Goal: Task Accomplishment & Management: Manage account settings

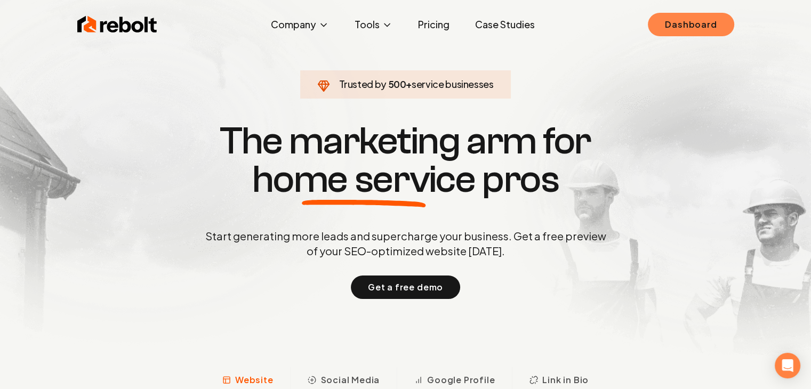
click at [688, 27] on link "Dashboard" at bounding box center [691, 24] width 86 height 23
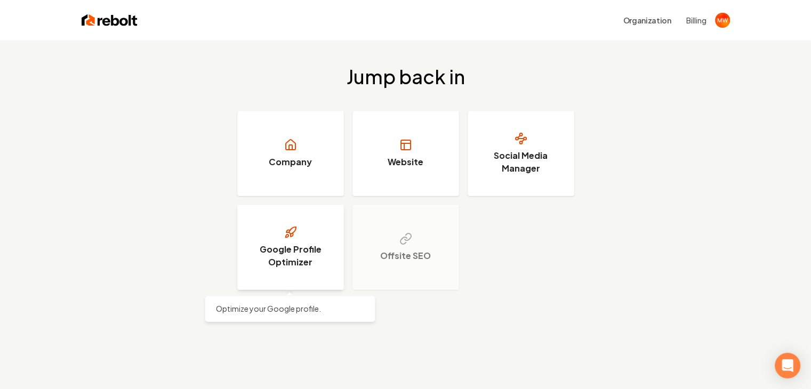
click at [305, 251] on h3 "Google Profile Optimizer" at bounding box center [291, 256] width 80 height 26
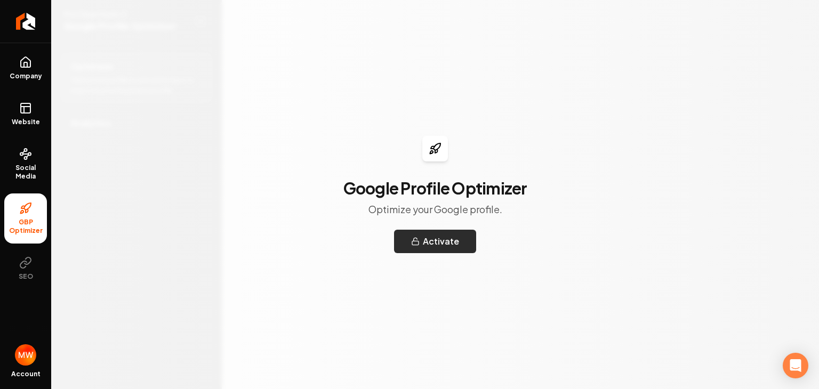
click at [414, 236] on button "Activate" at bounding box center [435, 241] width 82 height 23
click at [26, 100] on link "Website" at bounding box center [25, 114] width 43 height 42
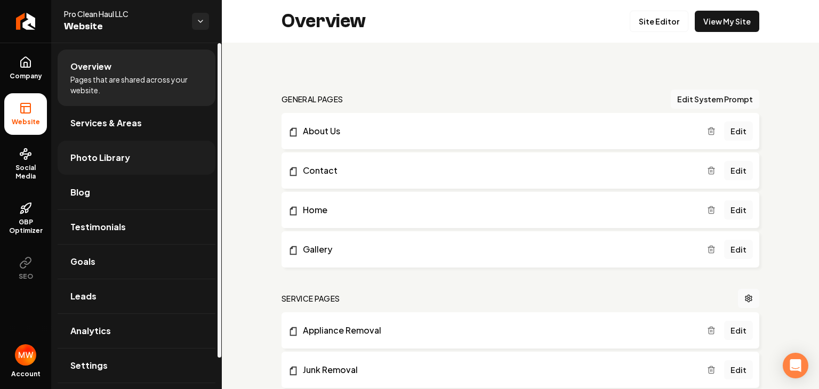
click at [103, 153] on span "Photo Library" at bounding box center [100, 157] width 60 height 13
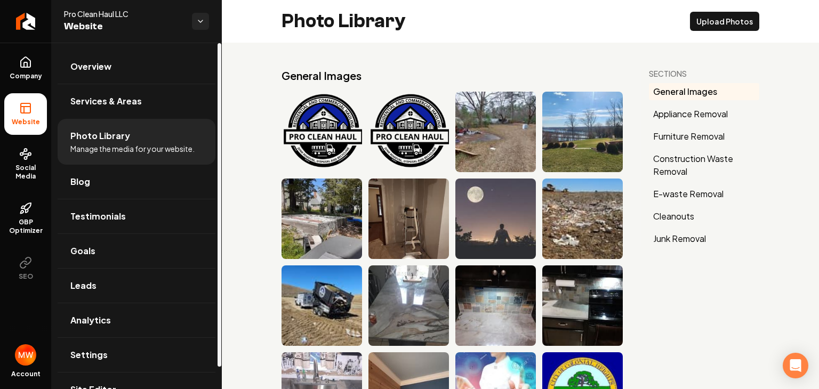
click at [103, 153] on span "Manage the media for your website." at bounding box center [132, 148] width 124 height 11
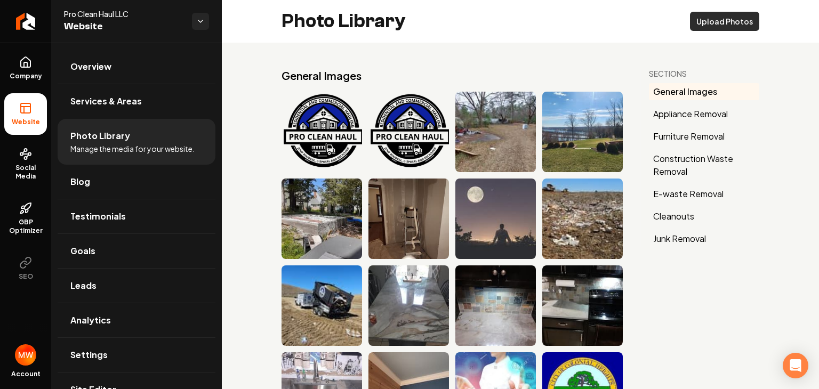
click at [700, 17] on button "Upload Photos" at bounding box center [724, 21] width 69 height 19
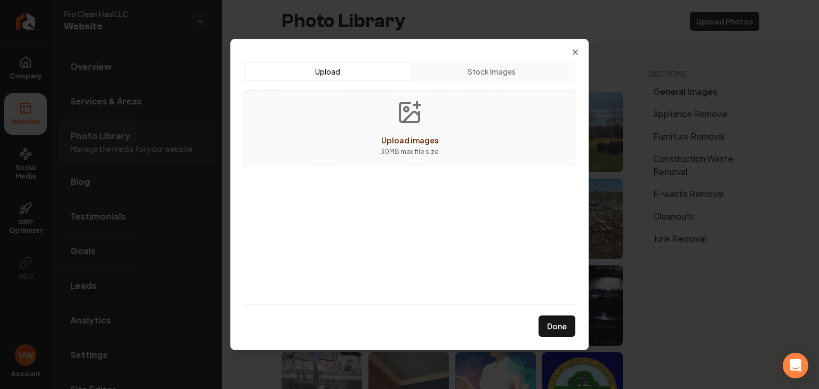
click at [403, 121] on icon "Upload images" at bounding box center [411, 117] width 16 height 10
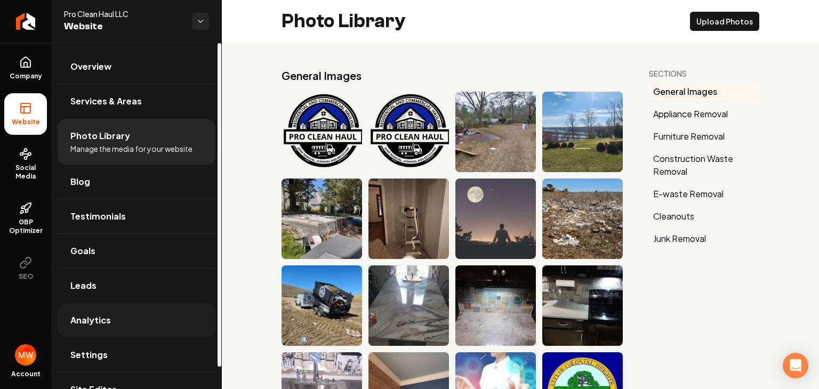
click at [96, 314] on span "Analytics" at bounding box center [90, 320] width 41 height 13
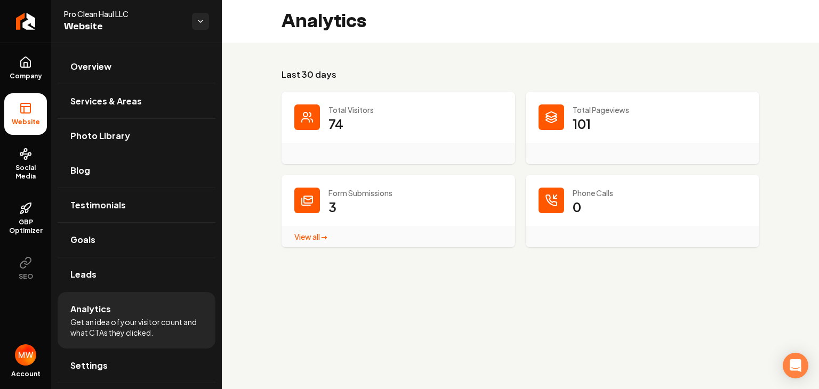
click at [309, 237] on link "View all → Form Submissions stats" at bounding box center [310, 237] width 33 height 10
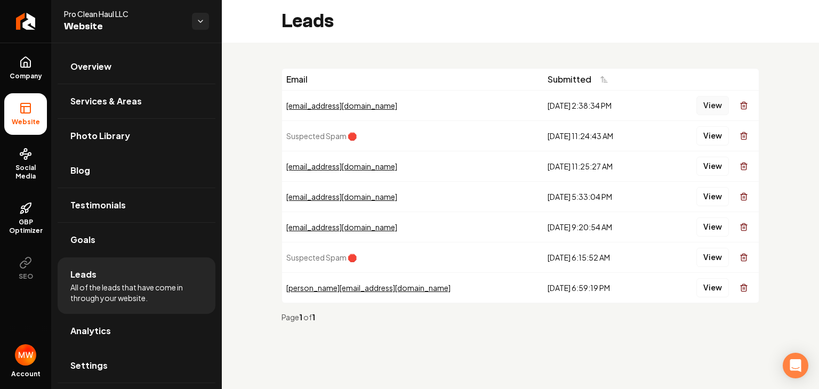
click at [715, 104] on button "View" at bounding box center [713, 105] width 33 height 19
click at [707, 139] on button "View" at bounding box center [713, 135] width 33 height 19
click at [715, 137] on button "View" at bounding box center [713, 135] width 33 height 19
click at [740, 134] on icon "Main content area" at bounding box center [744, 136] width 9 height 9
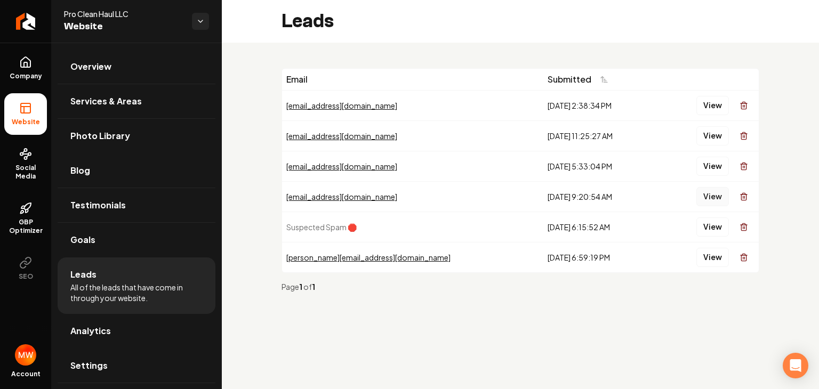
click at [714, 197] on button "View" at bounding box center [713, 196] width 33 height 19
click at [707, 229] on button "View" at bounding box center [713, 227] width 33 height 19
click at [712, 226] on button "View" at bounding box center [713, 227] width 33 height 19
click at [745, 225] on icon "Main content area" at bounding box center [744, 227] width 9 height 9
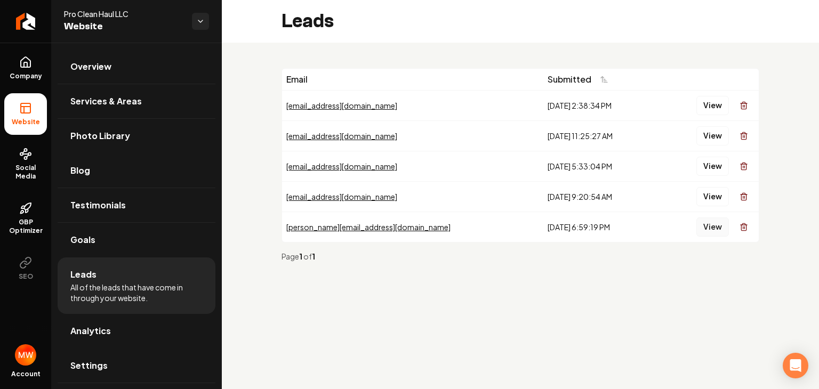
click at [711, 227] on button "View" at bounding box center [713, 227] width 33 height 19
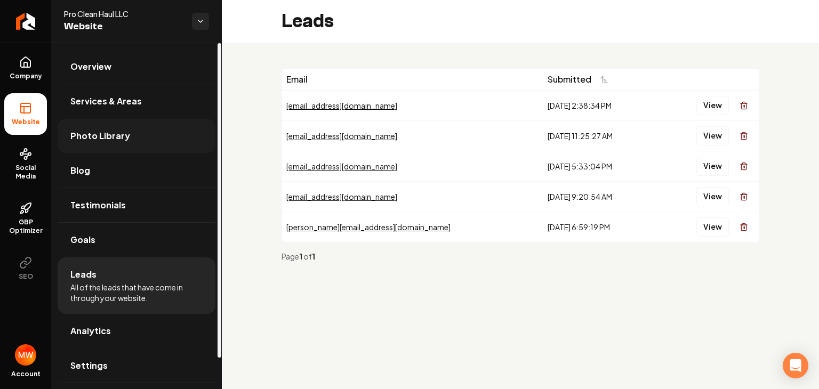
click at [101, 122] on link "Photo Library" at bounding box center [137, 136] width 158 height 34
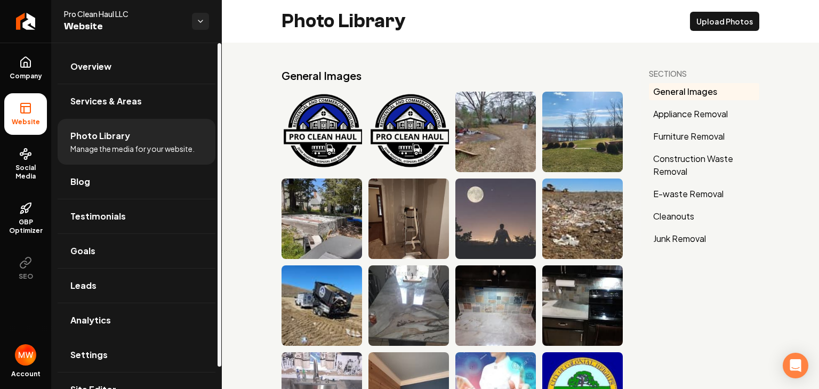
click at [154, 144] on span "Manage the media for your website." at bounding box center [132, 148] width 124 height 11
click at [105, 139] on span "Photo Library" at bounding box center [100, 136] width 60 height 13
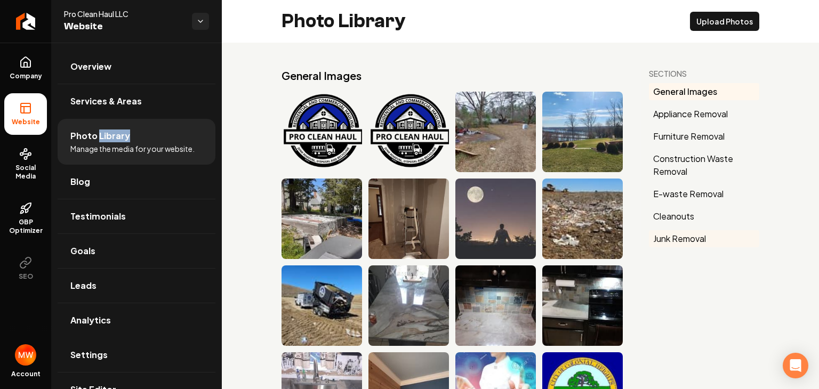
click at [672, 237] on button "Junk Removal" at bounding box center [704, 238] width 110 height 17
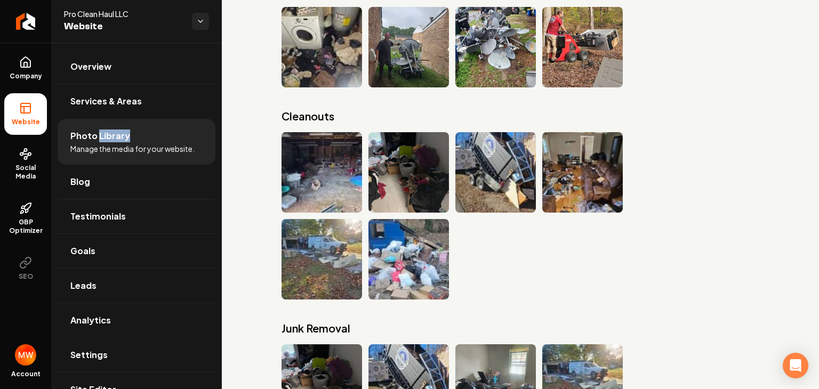
scroll to position [3518, 0]
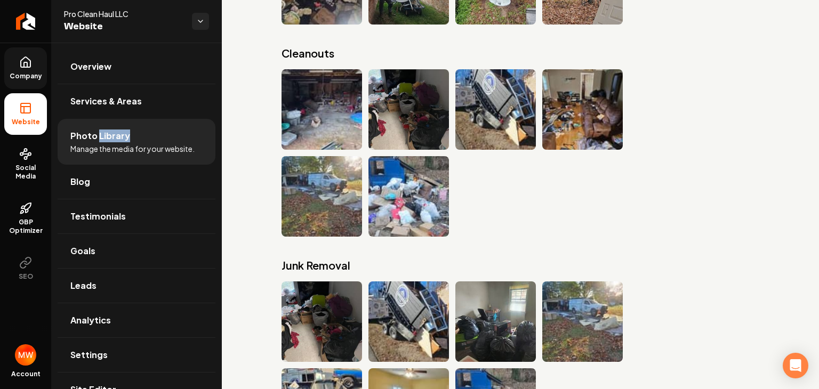
click at [4, 69] on link "Company" at bounding box center [25, 68] width 43 height 42
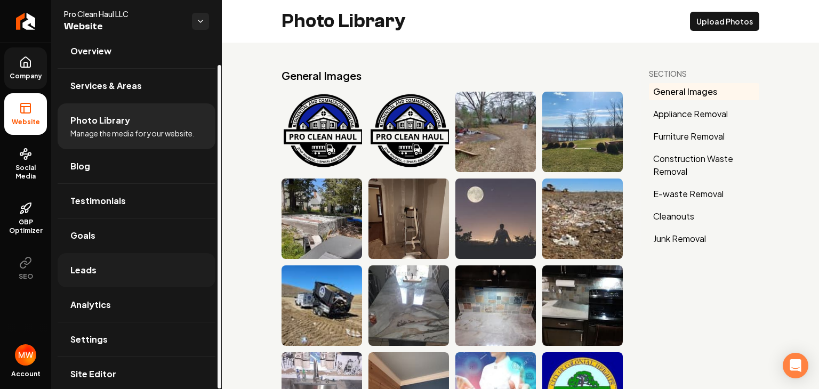
scroll to position [23, 0]
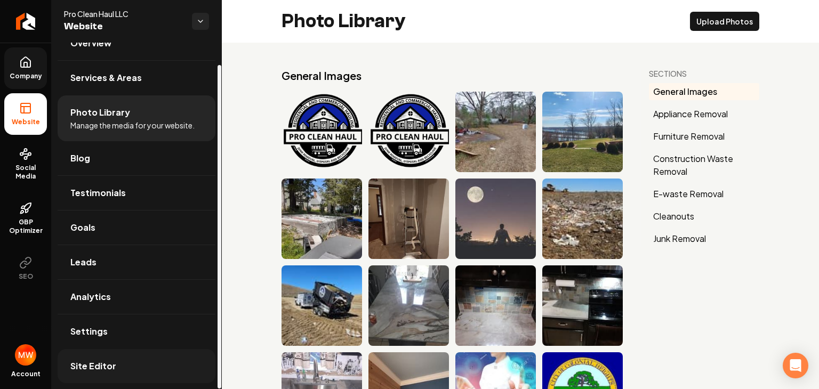
click at [100, 364] on span "Site Editor" at bounding box center [93, 366] width 46 height 13
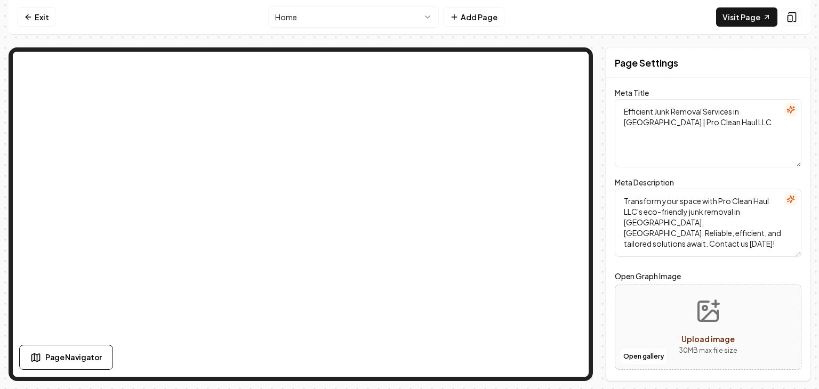
click at [669, 124] on textarea "Efficient Junk Removal Services in [GEOGRAPHIC_DATA] | Pro Clean Haul LLC" at bounding box center [708, 133] width 187 height 68
click at [644, 353] on button "Open gallery" at bounding box center [644, 356] width 48 height 17
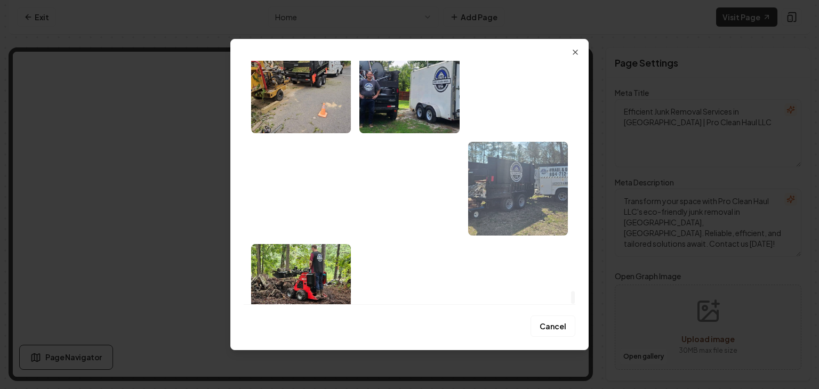
scroll to position [4424, 0]
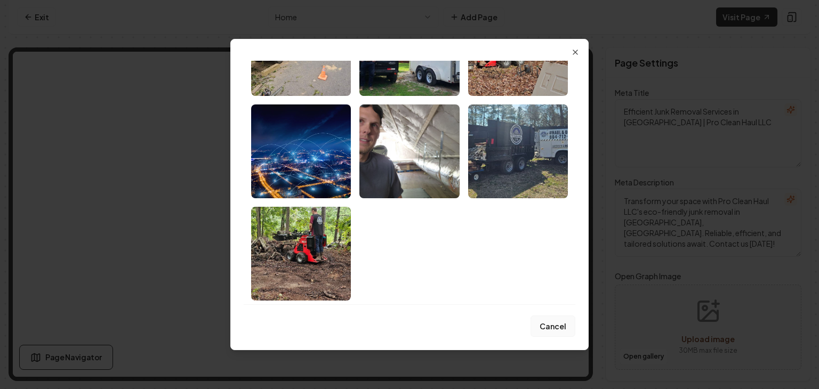
click at [555, 327] on button "Cancel" at bounding box center [553, 326] width 45 height 21
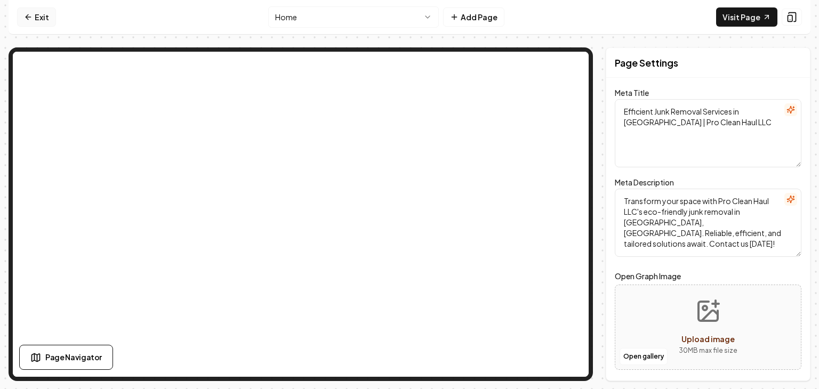
click at [40, 18] on link "Exit" at bounding box center [36, 16] width 39 height 19
